Goal: Task Accomplishment & Management: Manage account settings

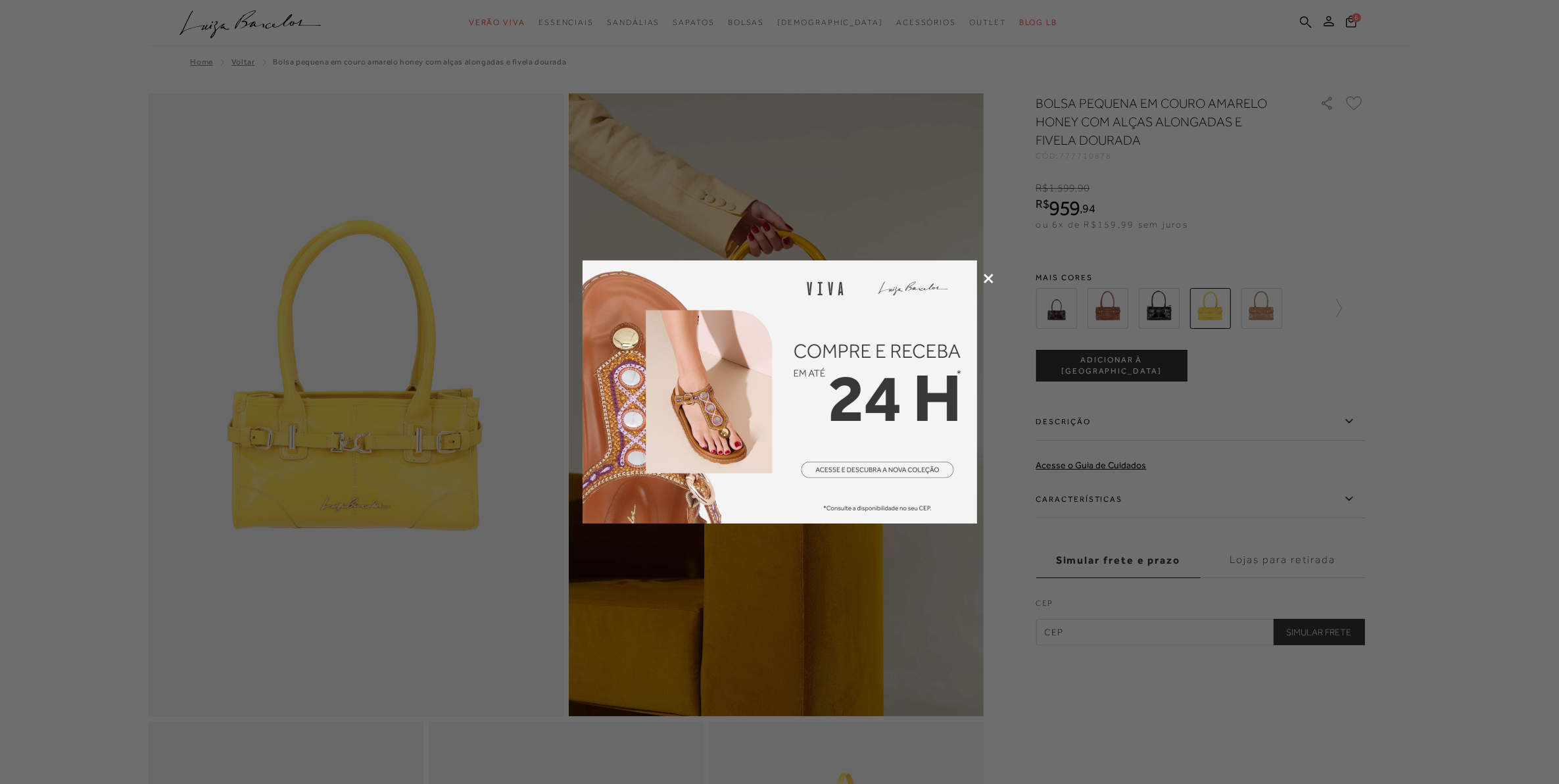
click at [472, 121] on div at bounding box center [780, 392] width 1559 height 784
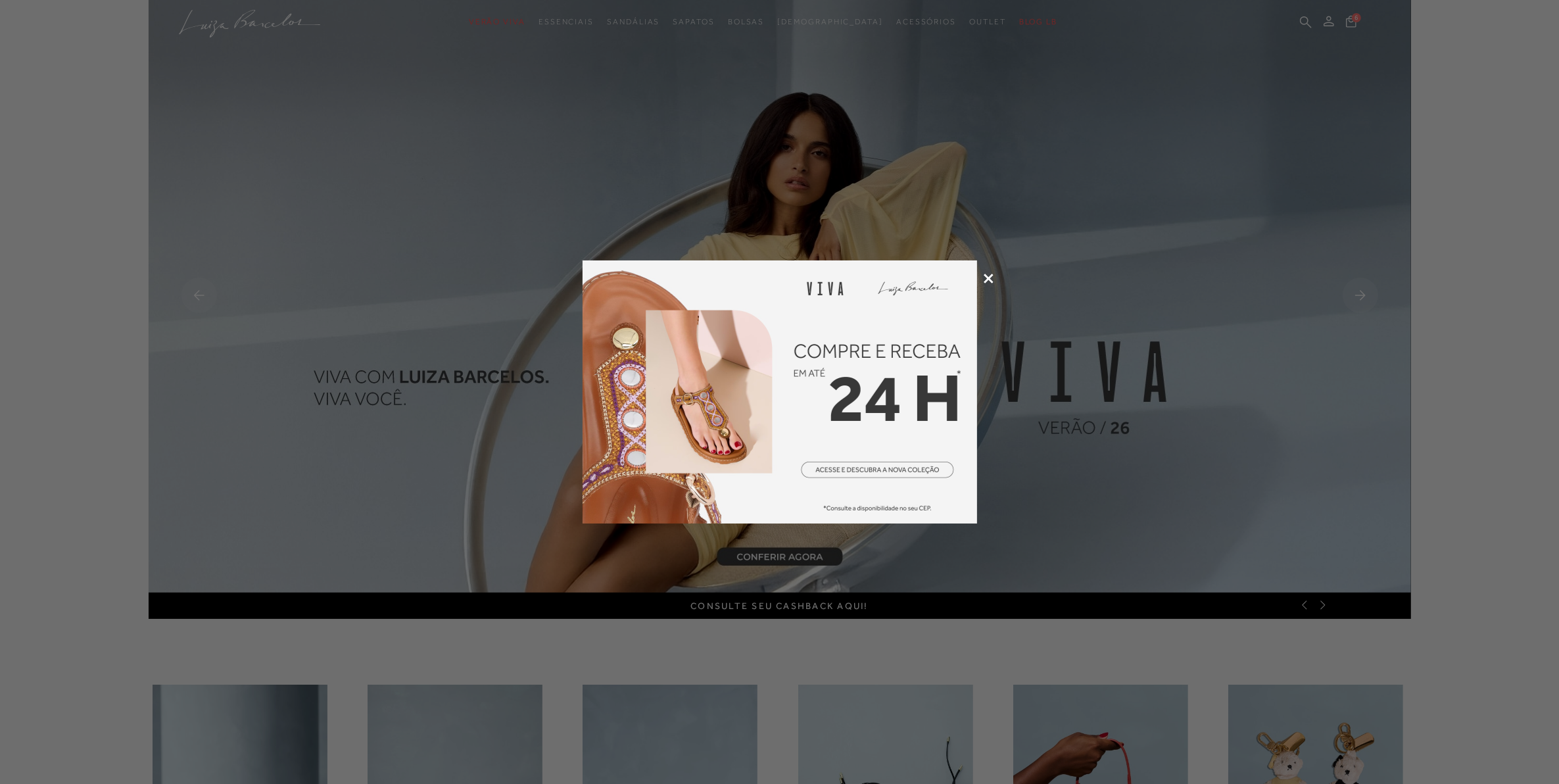
click at [984, 277] on icon at bounding box center [988, 278] width 10 height 10
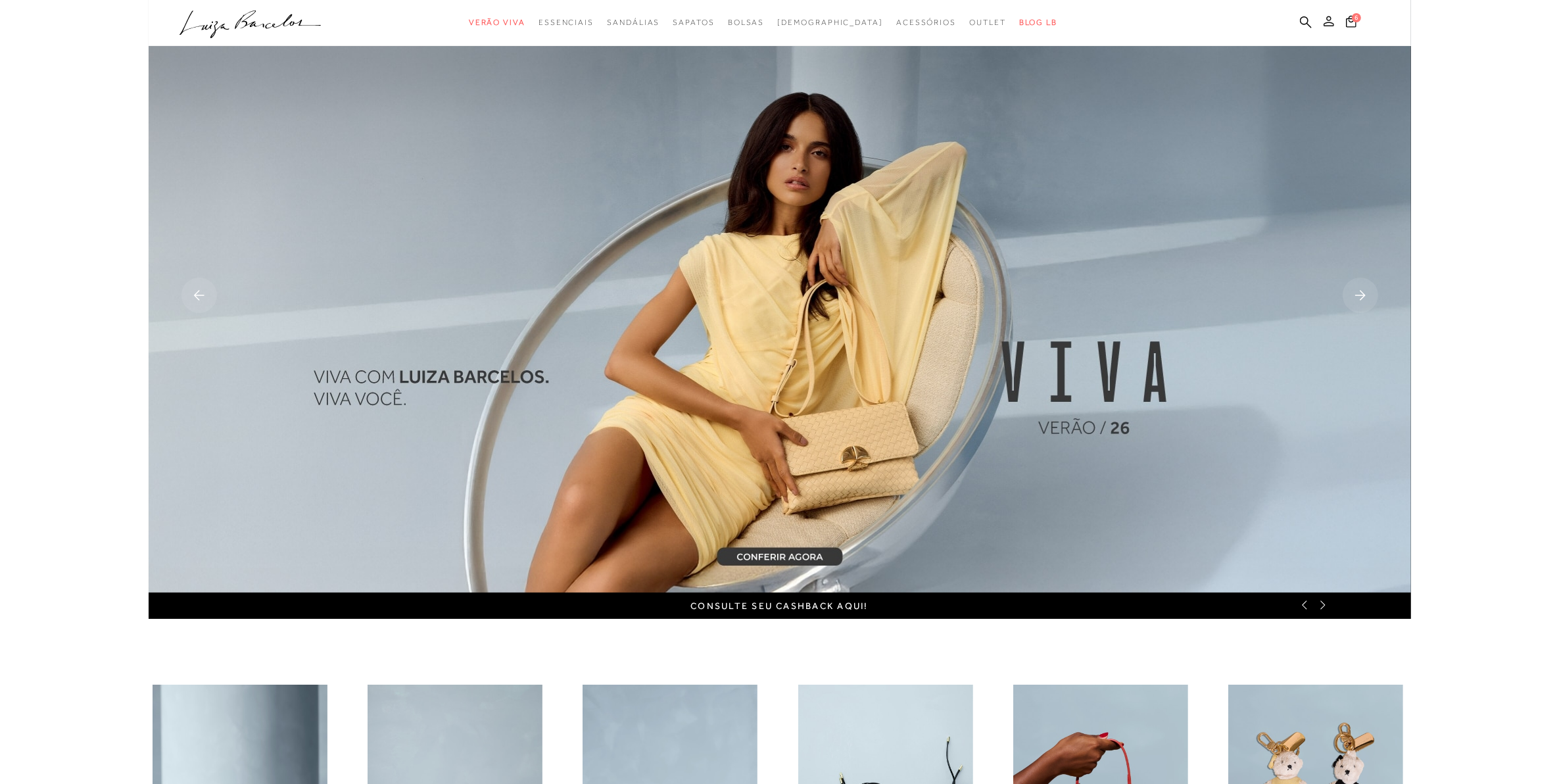
click at [1330, 17] on icon at bounding box center [1328, 21] width 11 height 11
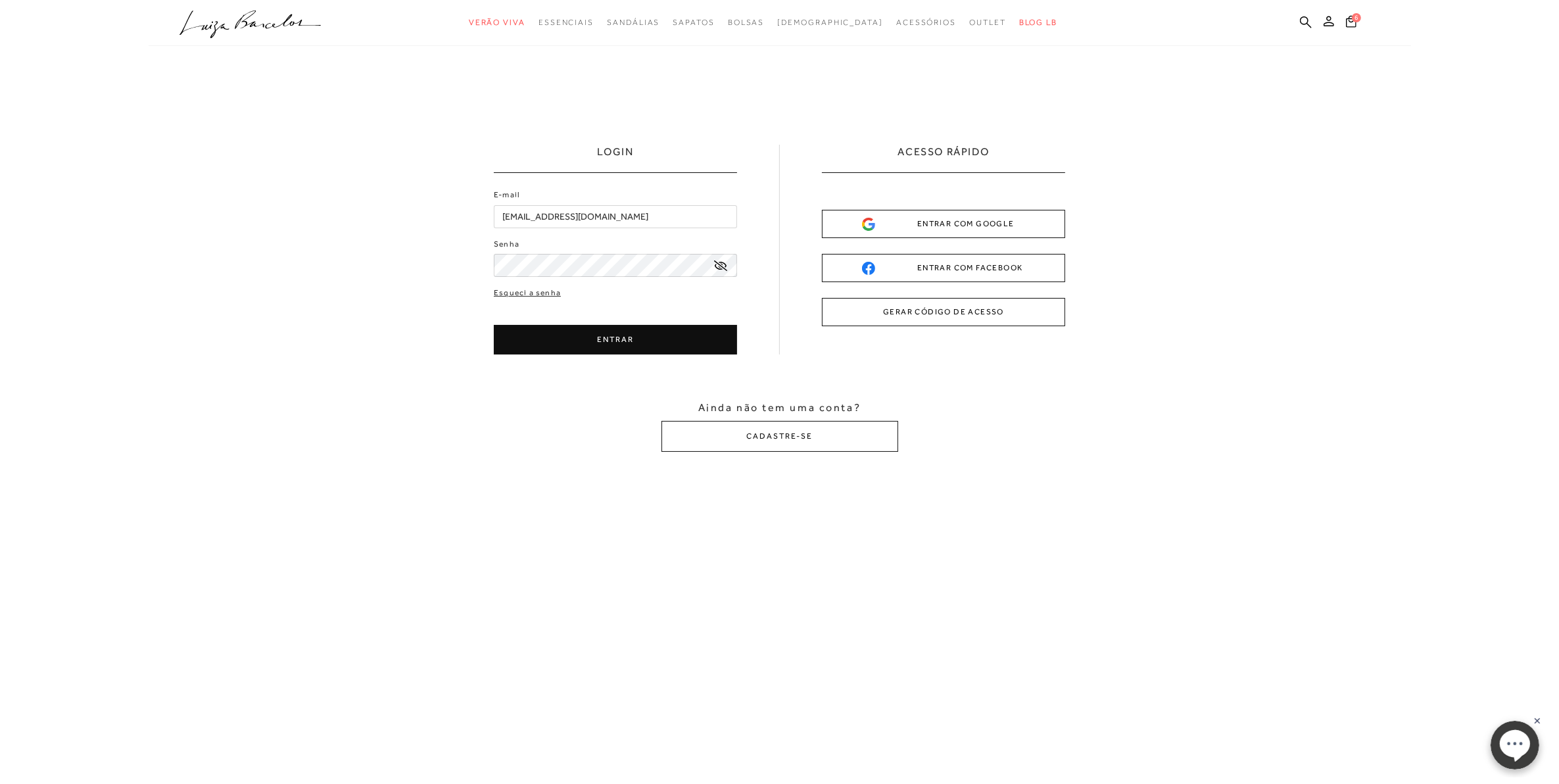
click at [626, 337] on button "ENTRAR" at bounding box center [615, 339] width 243 height 30
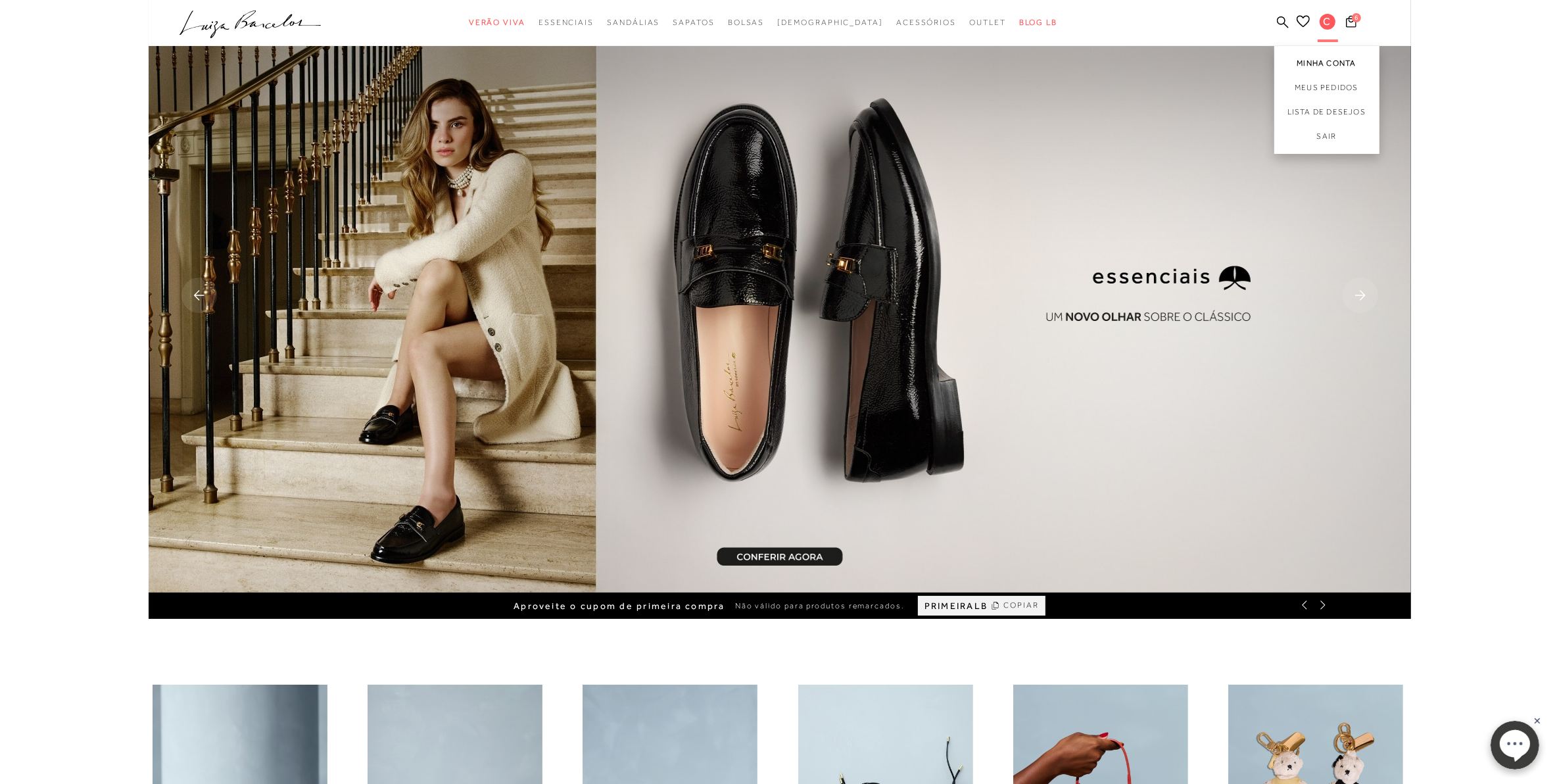
click at [1325, 55] on link "Minha Conta" at bounding box center [1326, 61] width 105 height 30
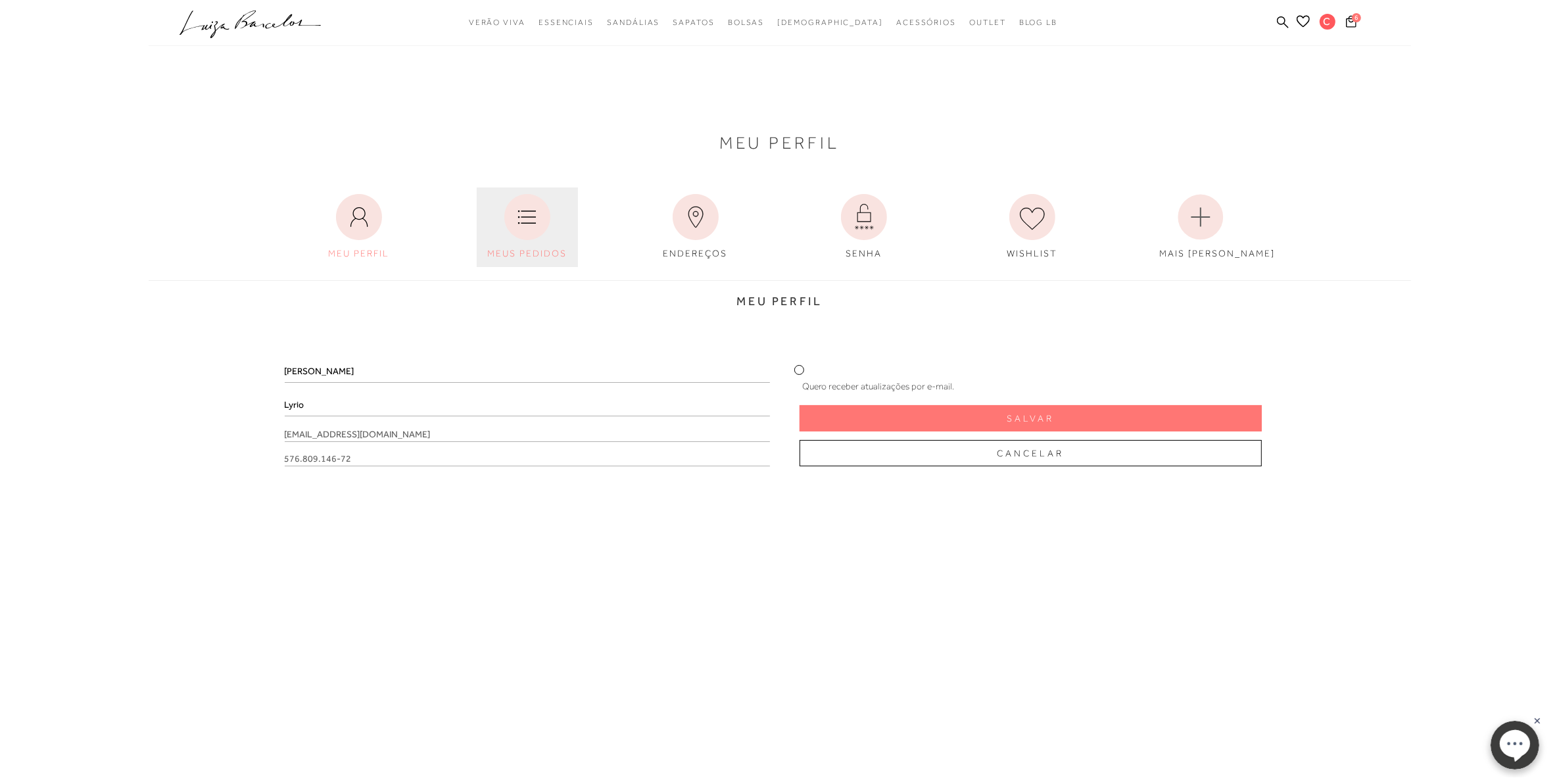
click at [534, 215] on icon at bounding box center [527, 217] width 46 height 46
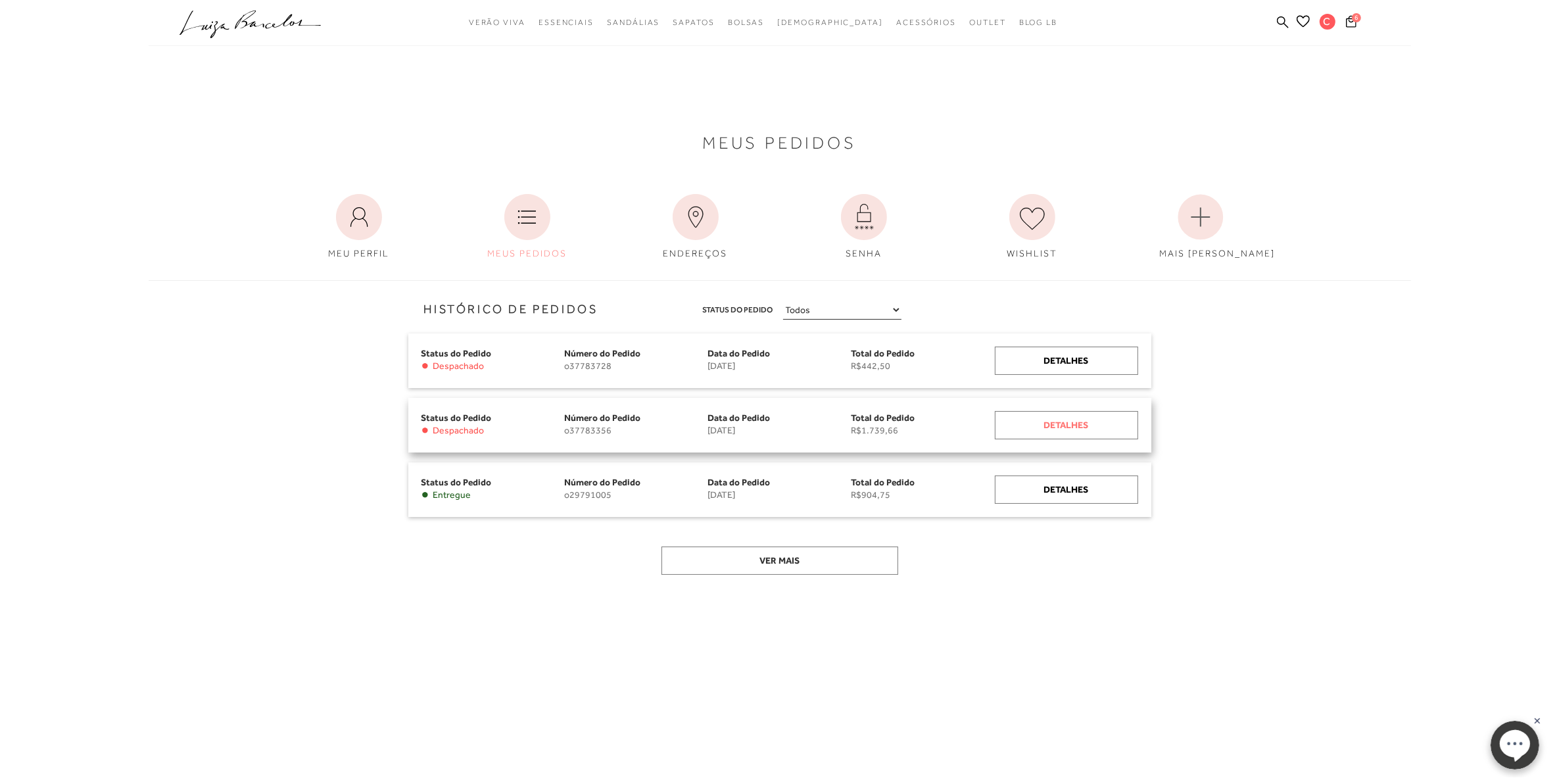
click at [1023, 421] on div "Detalhes" at bounding box center [1066, 425] width 143 height 28
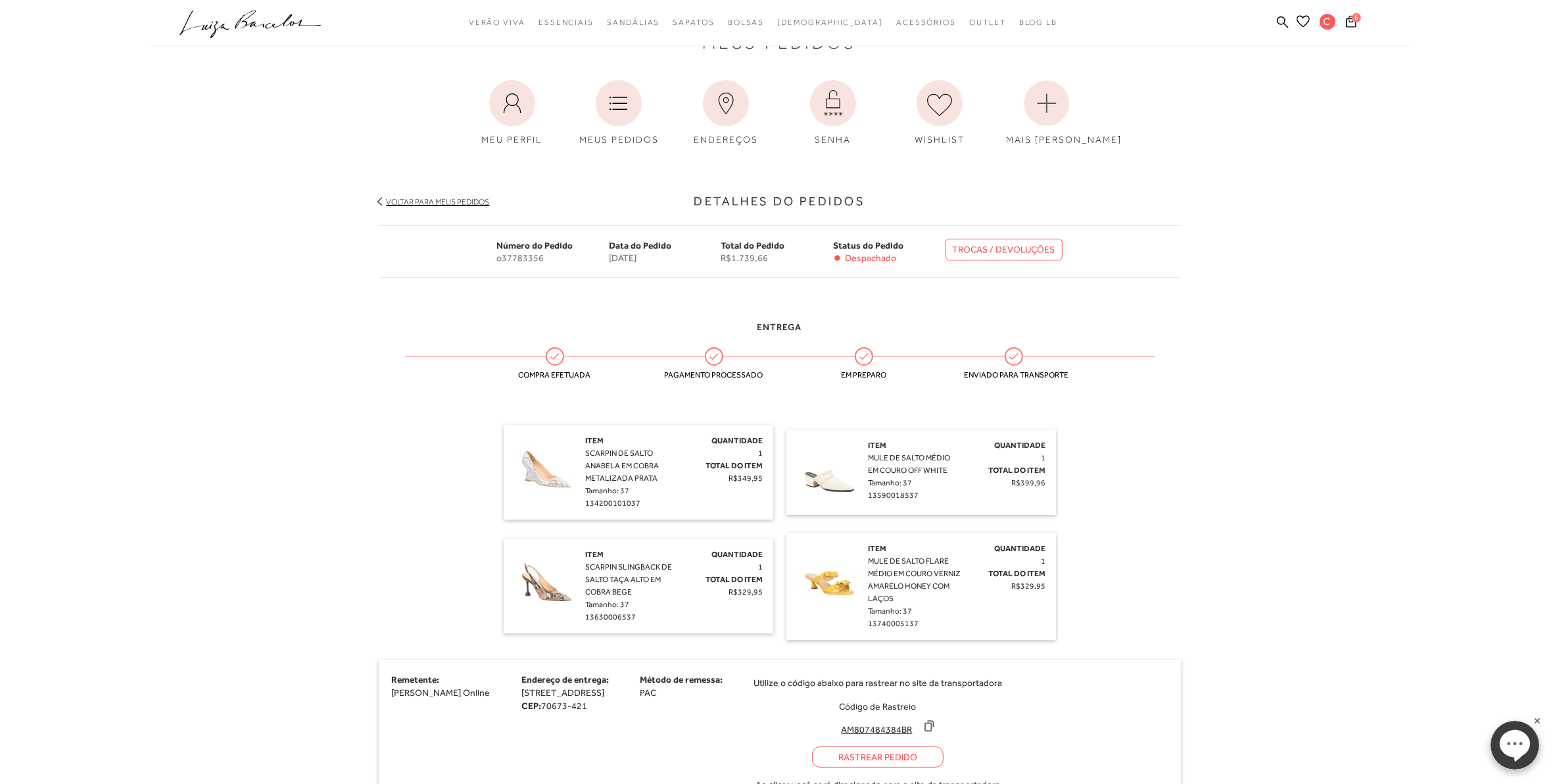
scroll to position [82, 0]
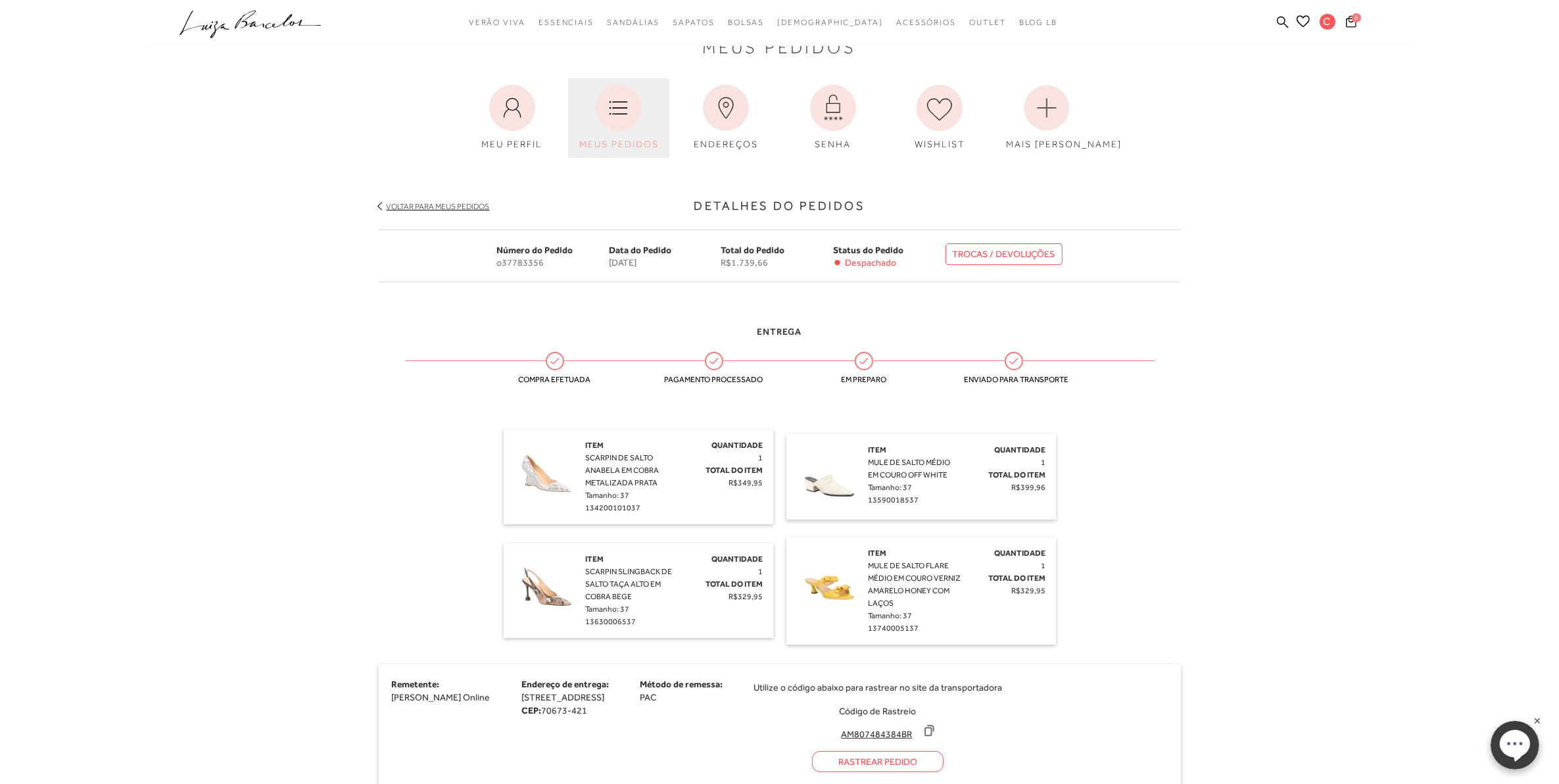
click at [626, 119] on icon at bounding box center [619, 108] width 46 height 46
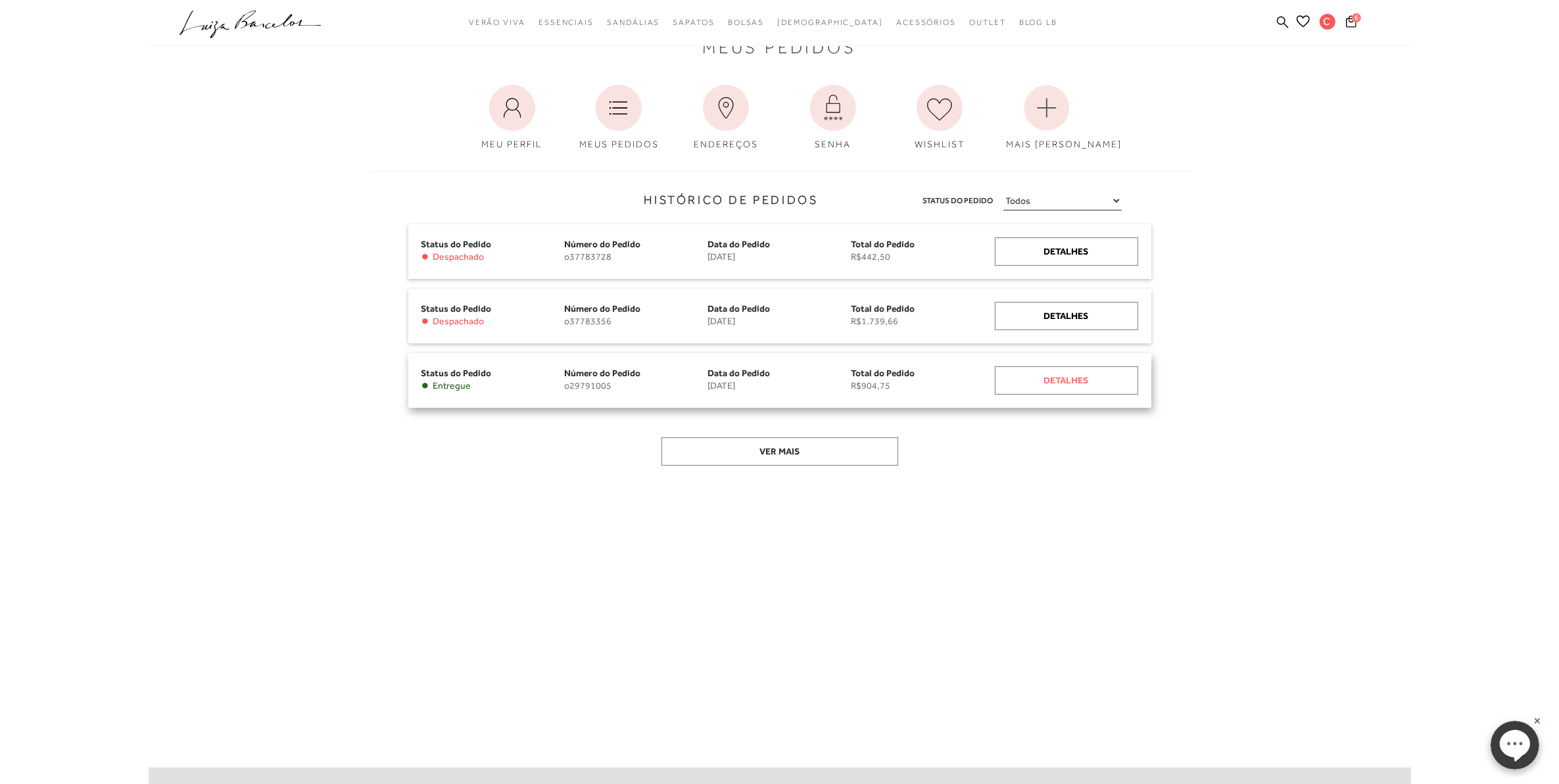
click at [1053, 386] on div "Detalhes" at bounding box center [1066, 380] width 143 height 28
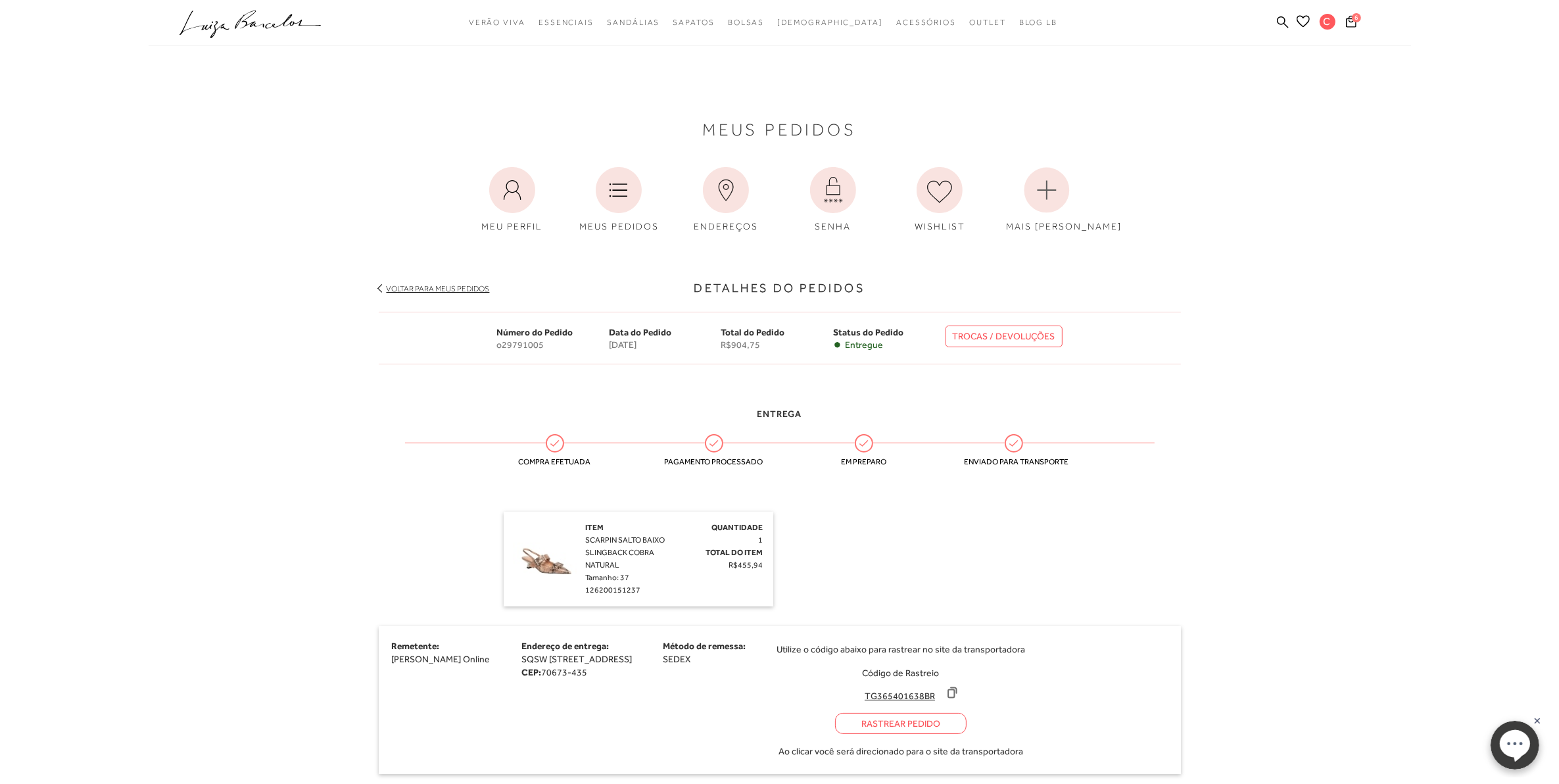
click at [602, 563] on span "SCARPIN SALTO BAIXO SLINGBACK COBRA NATURAL" at bounding box center [626, 552] width 80 height 34
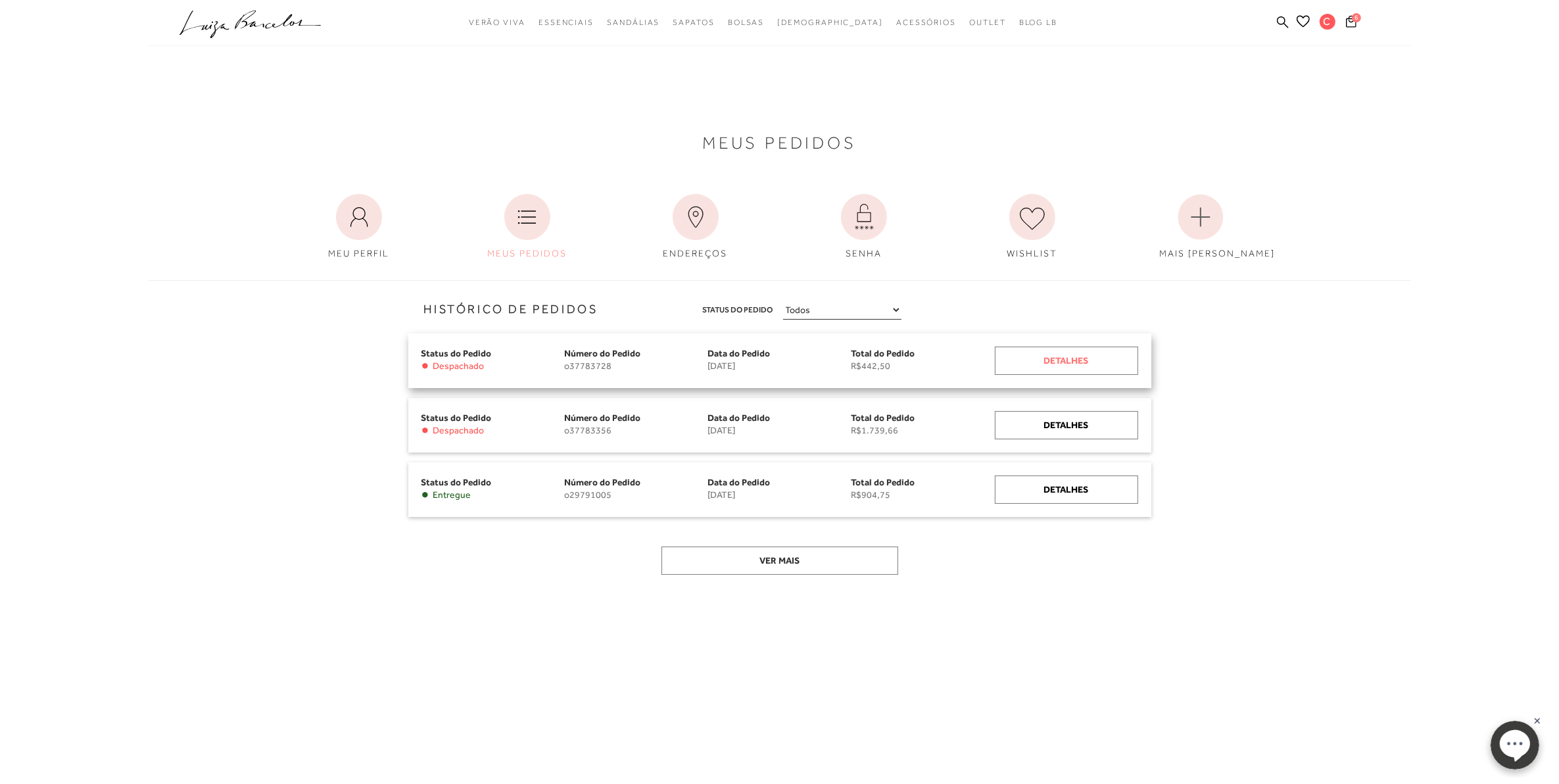
click at [1088, 362] on div "Detalhes" at bounding box center [1066, 360] width 143 height 28
click at [1084, 428] on div "Detalhes" at bounding box center [1066, 425] width 143 height 28
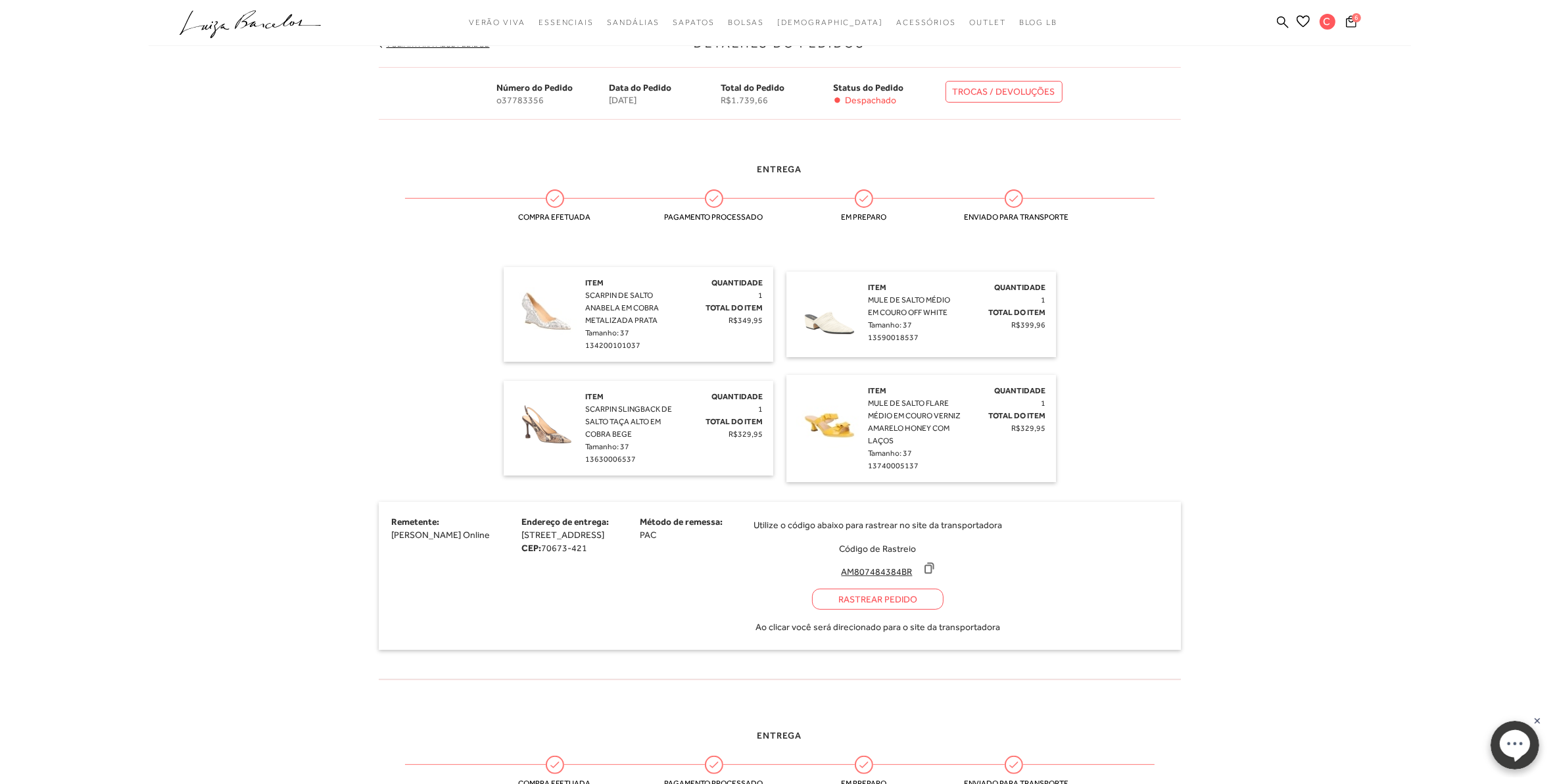
scroll to position [246, 0]
click at [557, 199] on icon at bounding box center [555, 196] width 17 height 17
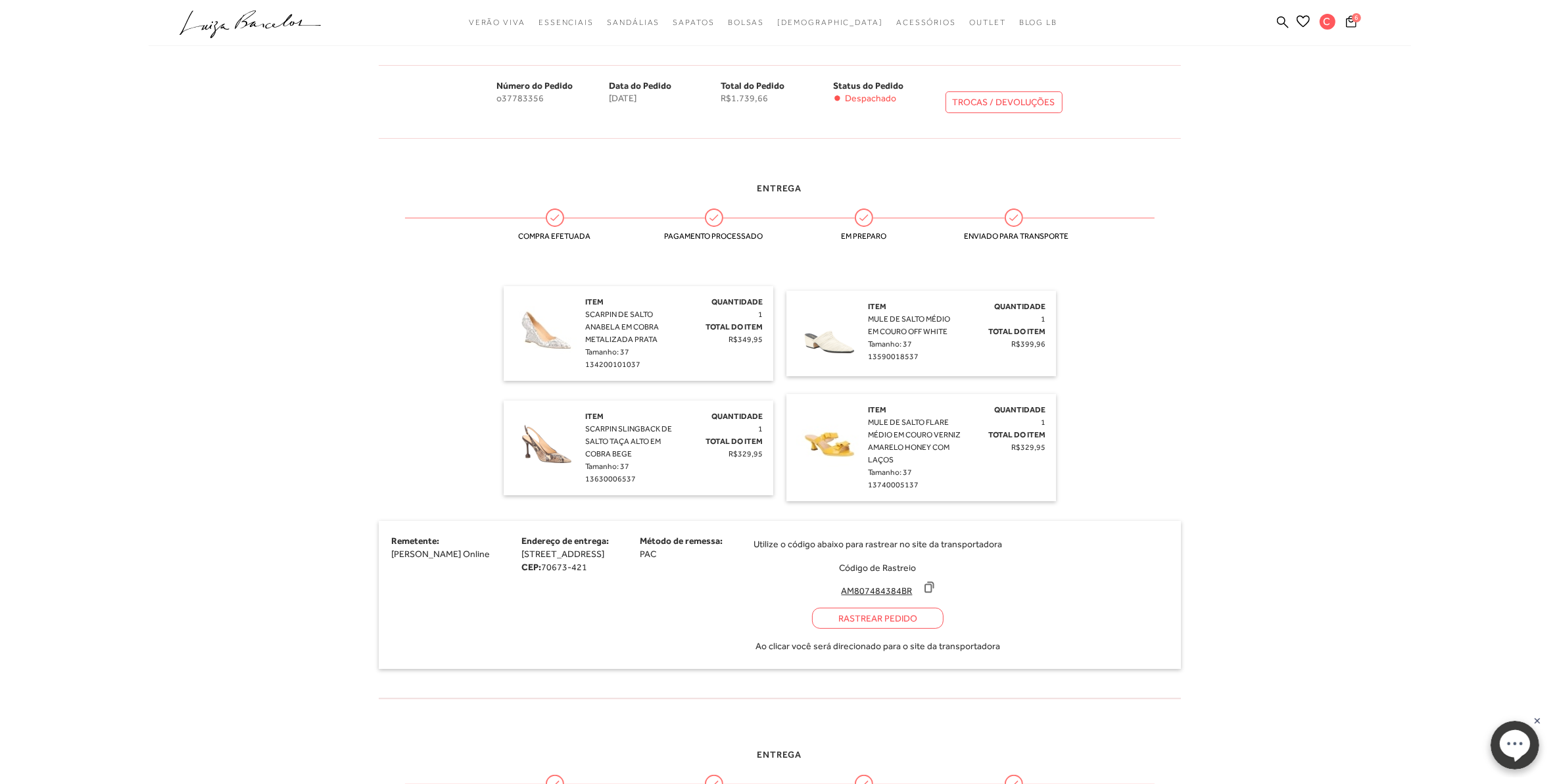
click at [551, 221] on icon at bounding box center [555, 218] width 17 height 17
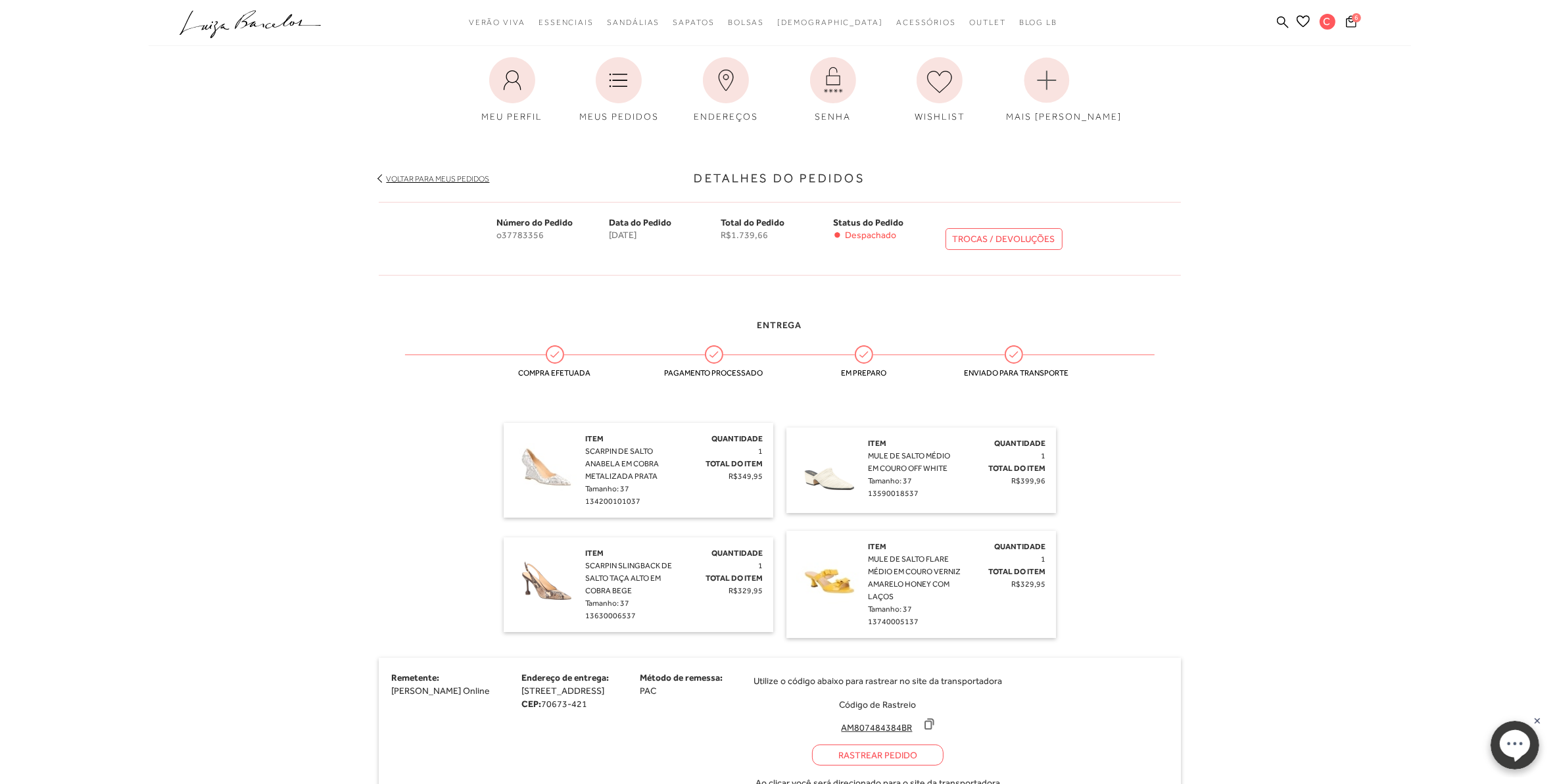
scroll to position [0, 0]
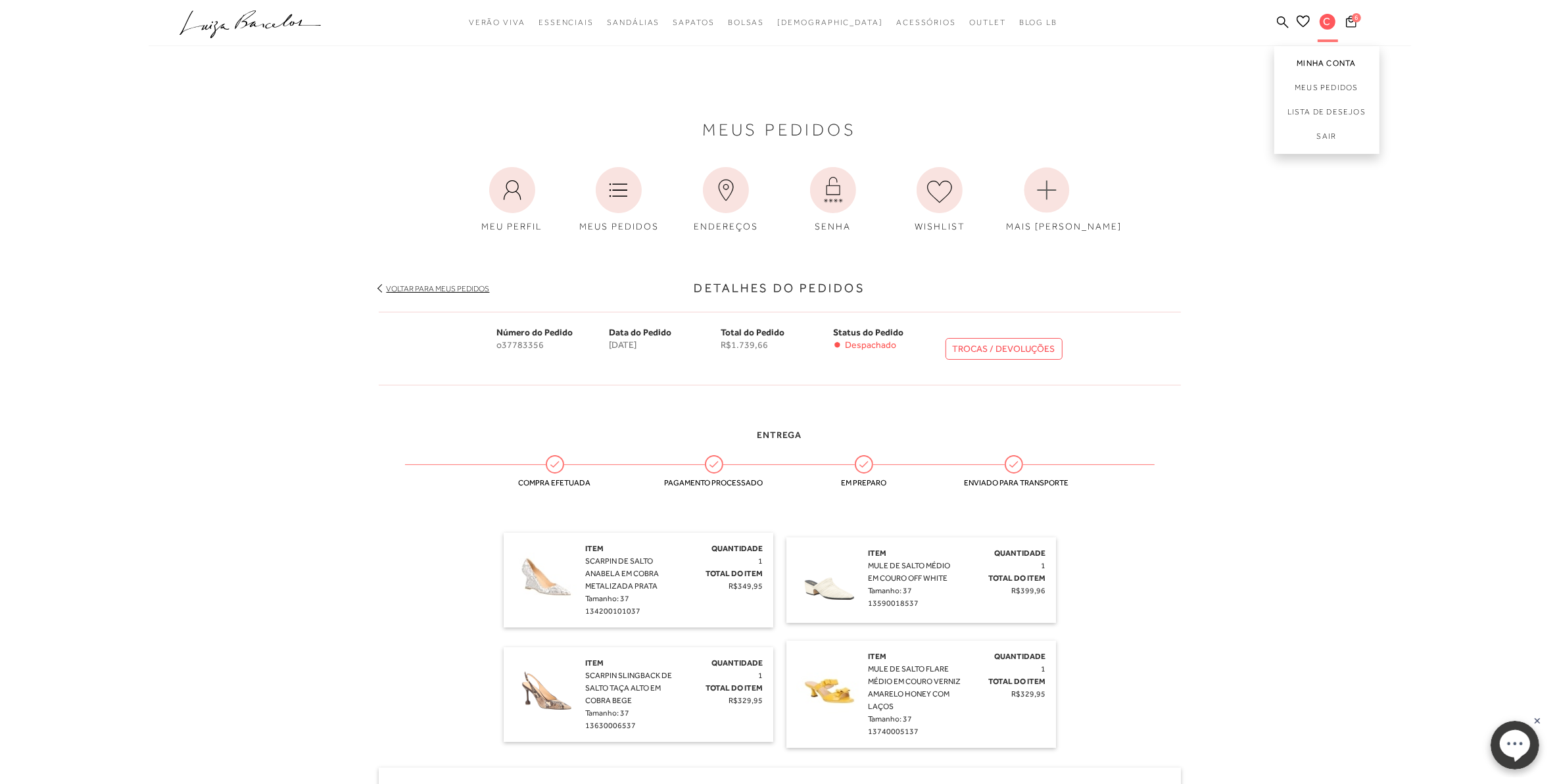
click at [1329, 57] on link "Minha Conta" at bounding box center [1326, 61] width 105 height 30
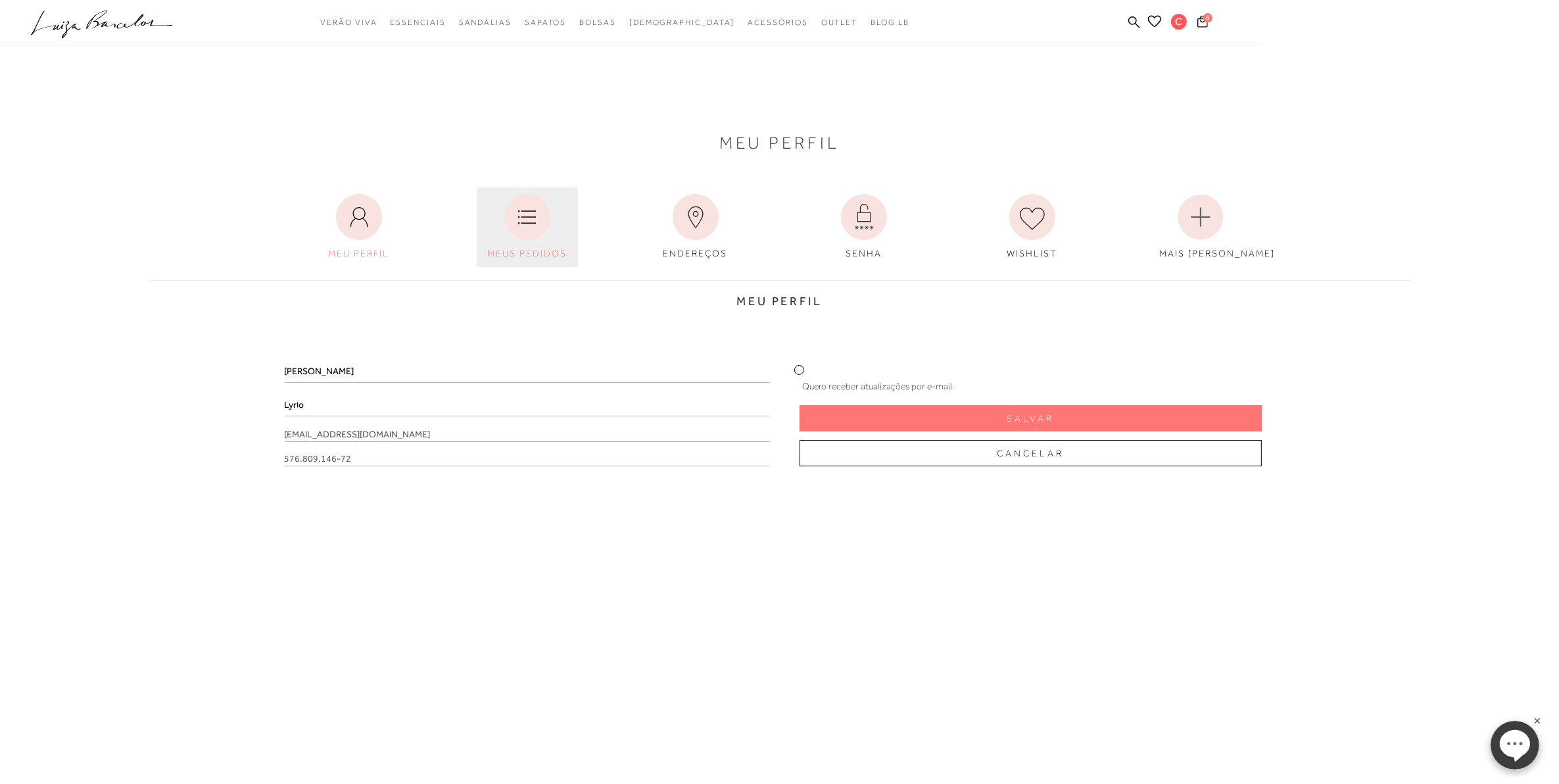
click at [536, 215] on icon at bounding box center [527, 217] width 46 height 46
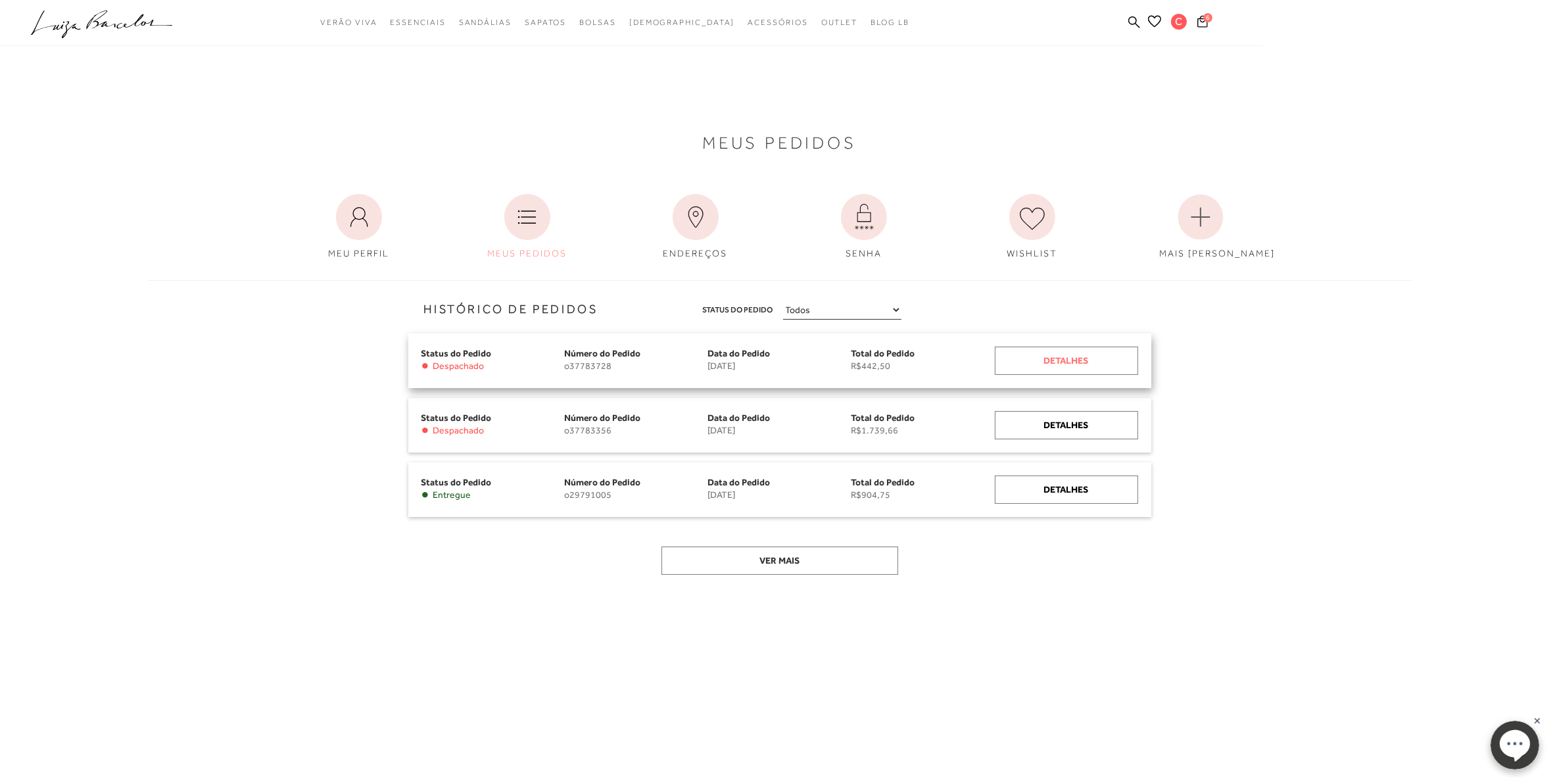
click at [1061, 366] on div "Detalhes" at bounding box center [1066, 360] width 143 height 28
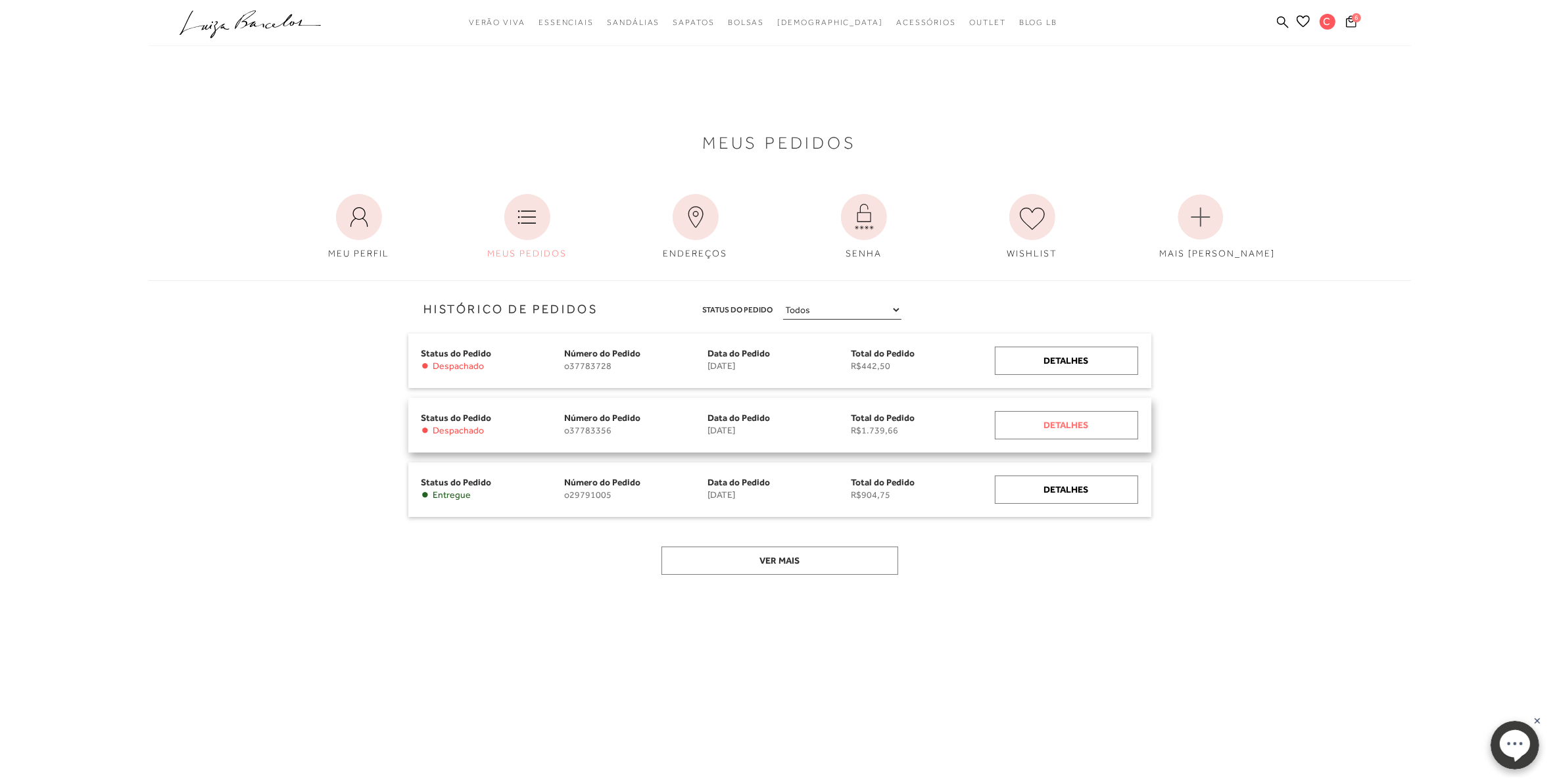
click at [1043, 431] on div "Detalhes" at bounding box center [1066, 425] width 143 height 28
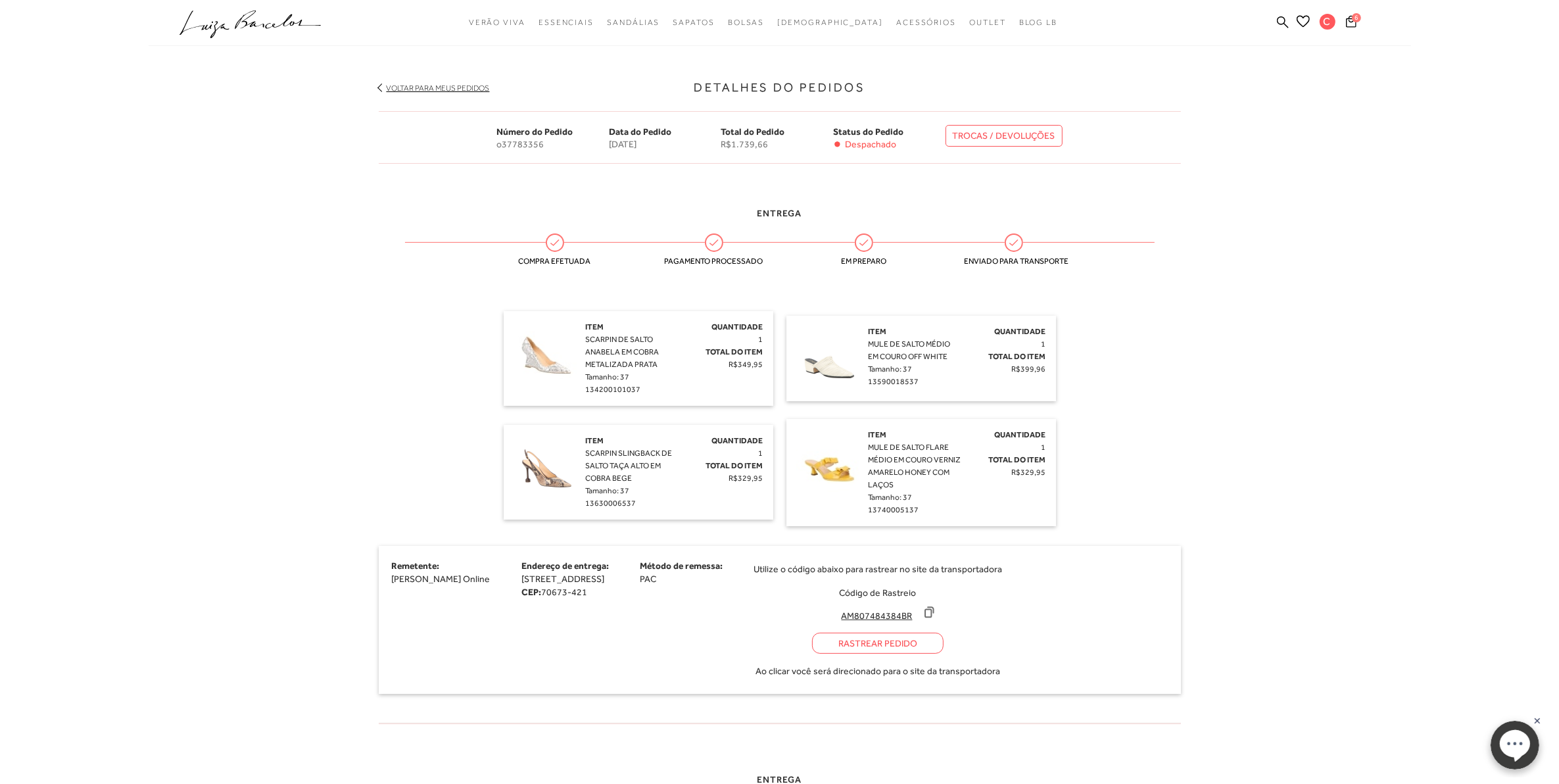
scroll to position [165, 0]
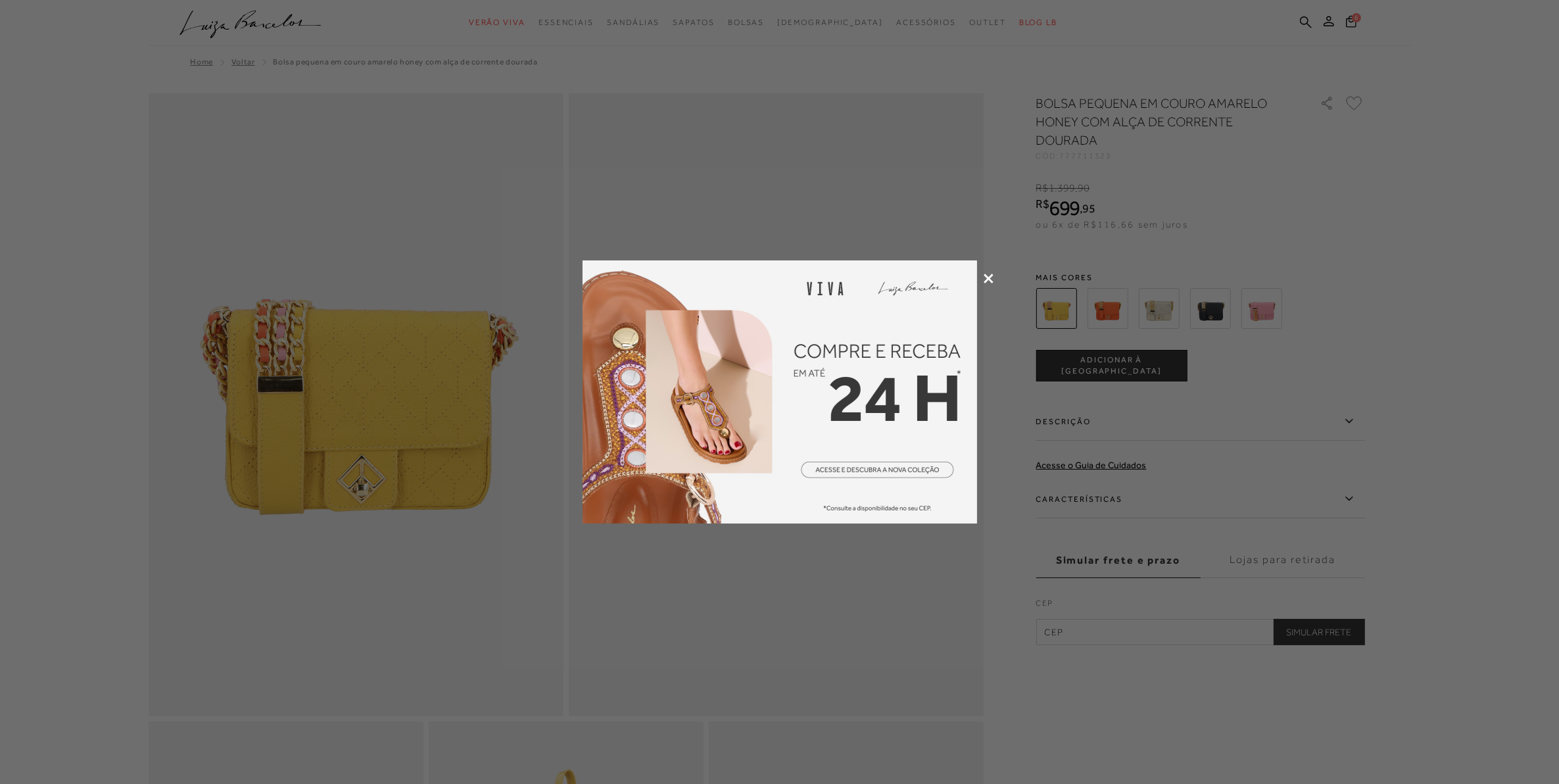
click at [960, 180] on div at bounding box center [780, 392] width 1559 height 784
click at [987, 279] on icon at bounding box center [988, 278] width 10 height 10
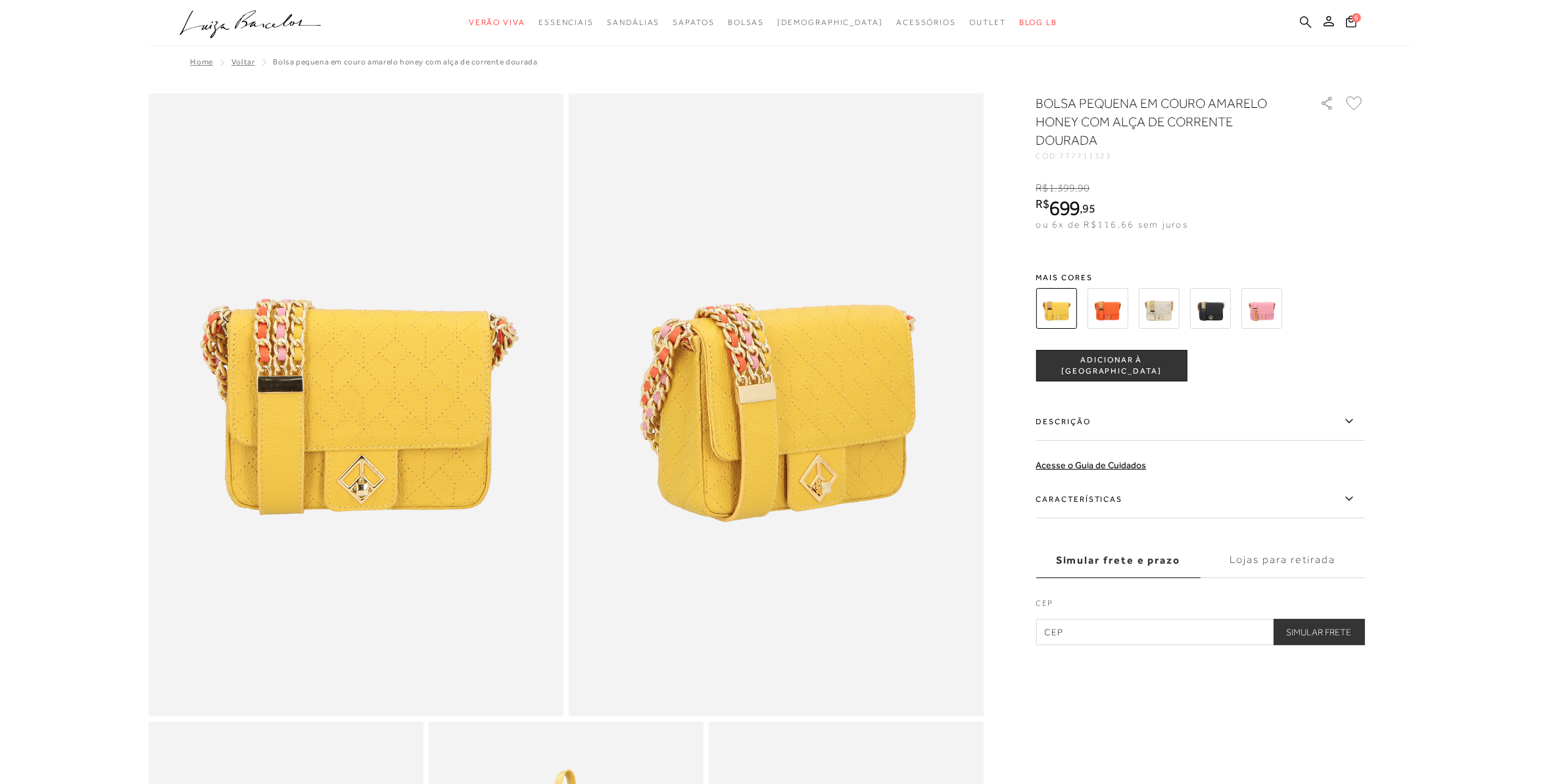
click at [1306, 16] on icon at bounding box center [1306, 22] width 12 height 12
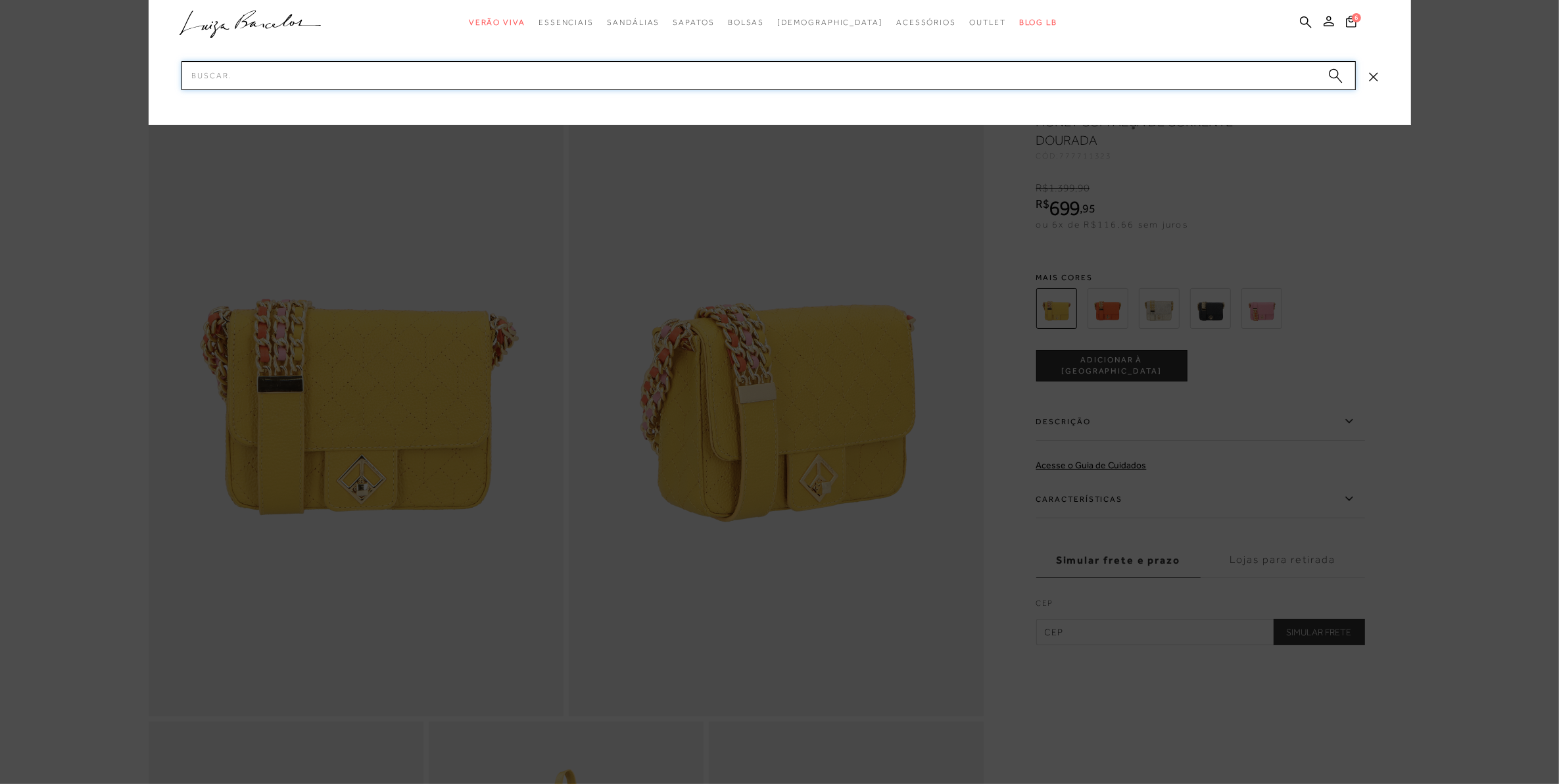
click at [359, 67] on input "Pesquisar" at bounding box center [768, 76] width 1175 height 29
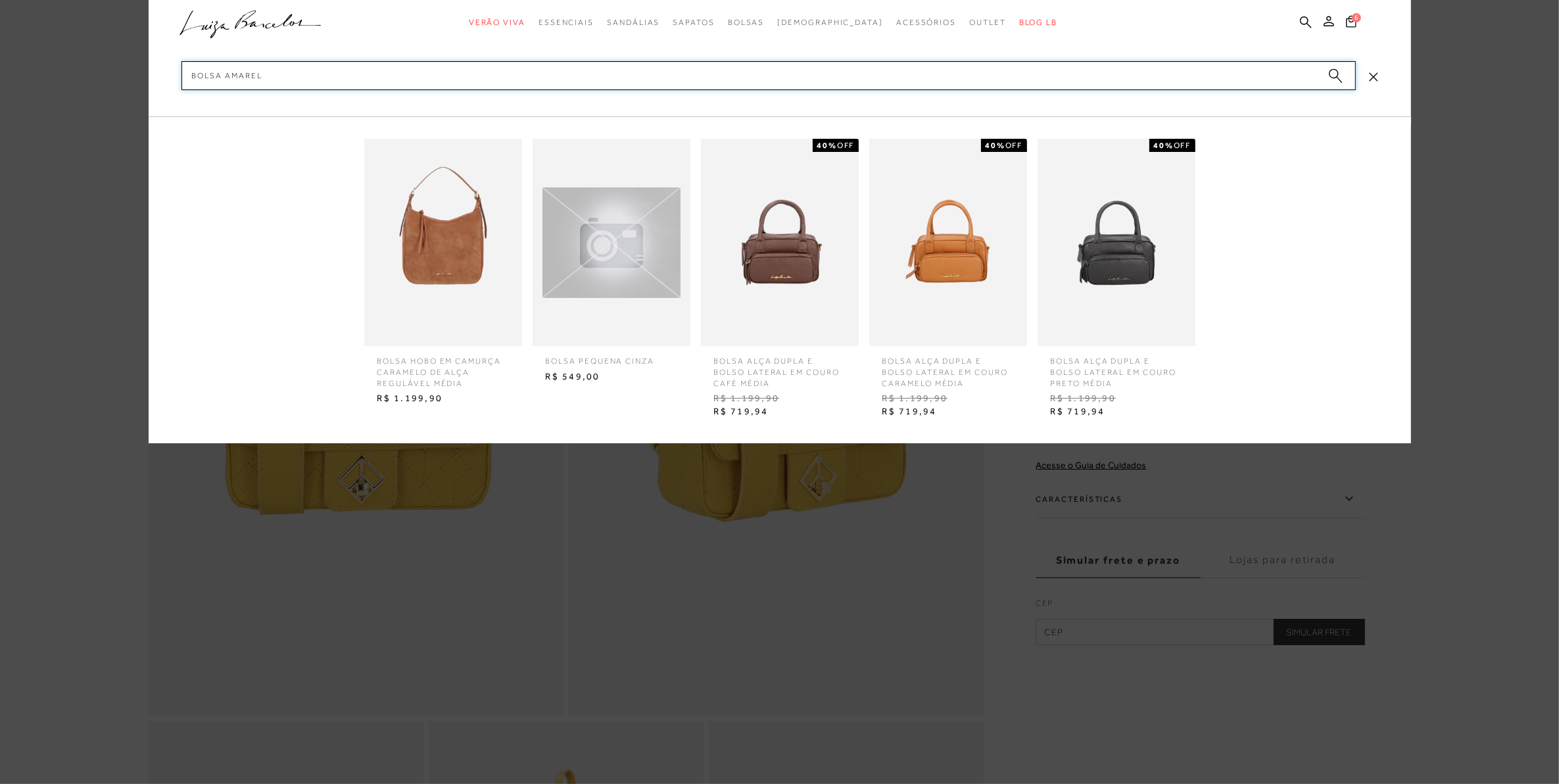
type input "bolsa amarela"
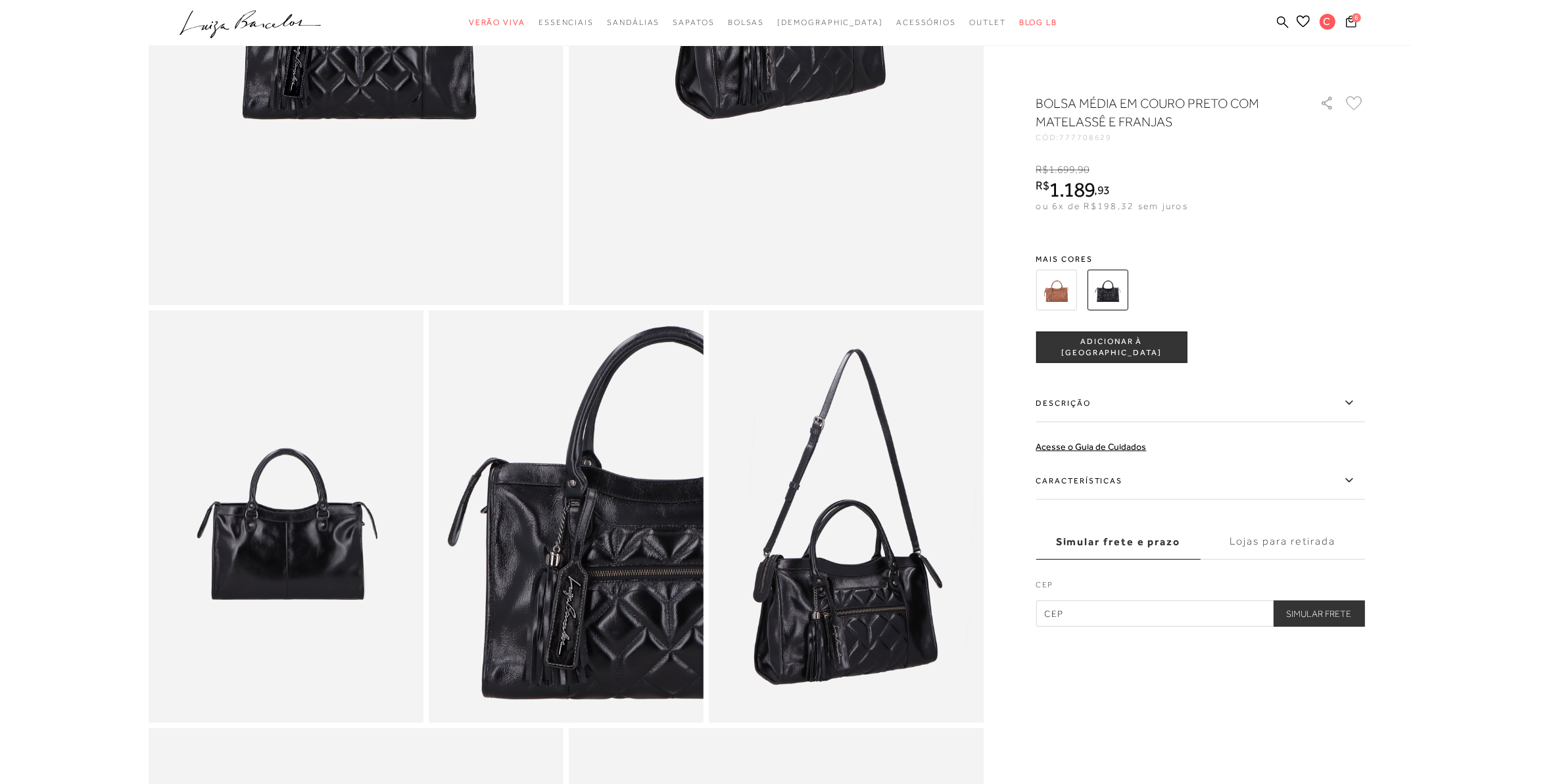
click at [1064, 299] on img at bounding box center [1056, 290] width 41 height 41
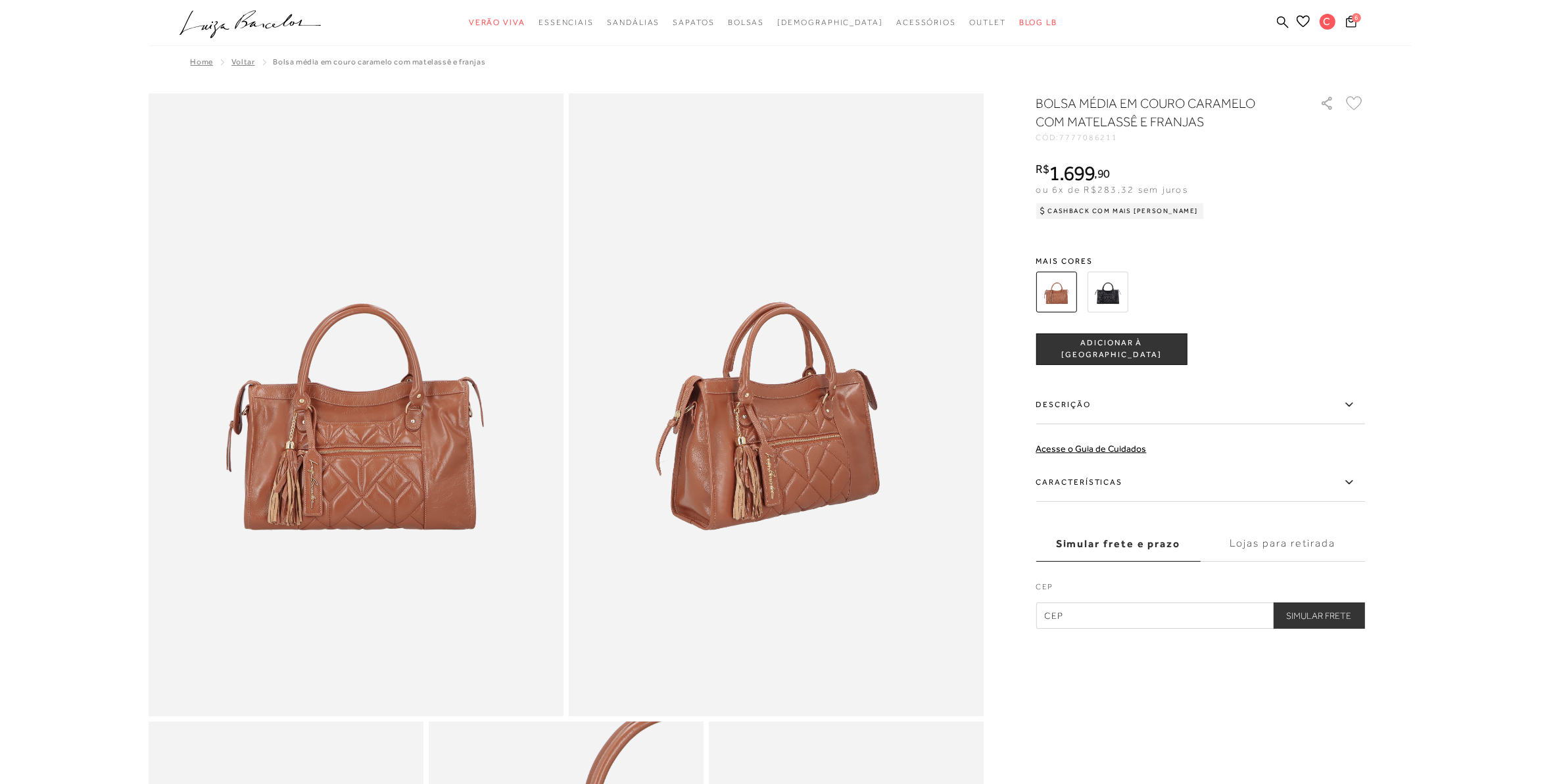
click at [1105, 301] on img at bounding box center [1108, 292] width 41 height 41
